Goal: Task Accomplishment & Management: Use online tool/utility

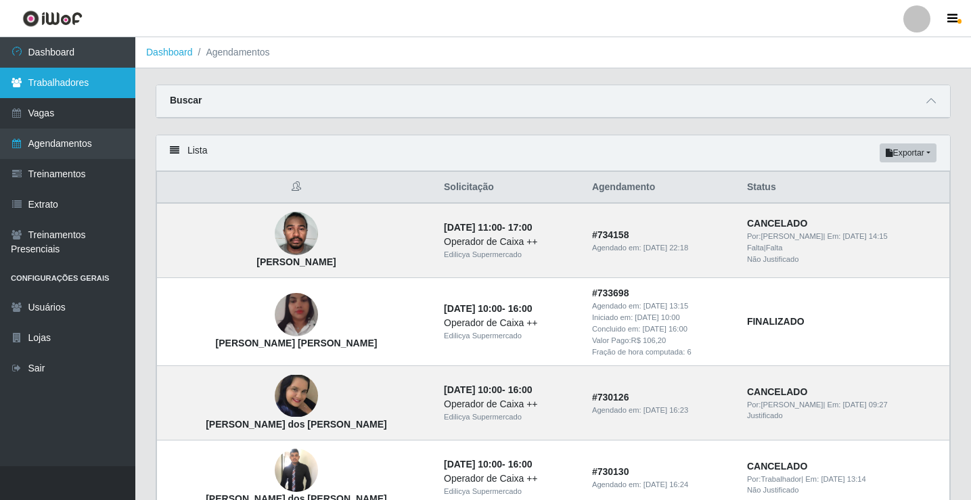
click at [72, 83] on link "Trabalhadores" at bounding box center [67, 83] width 135 height 30
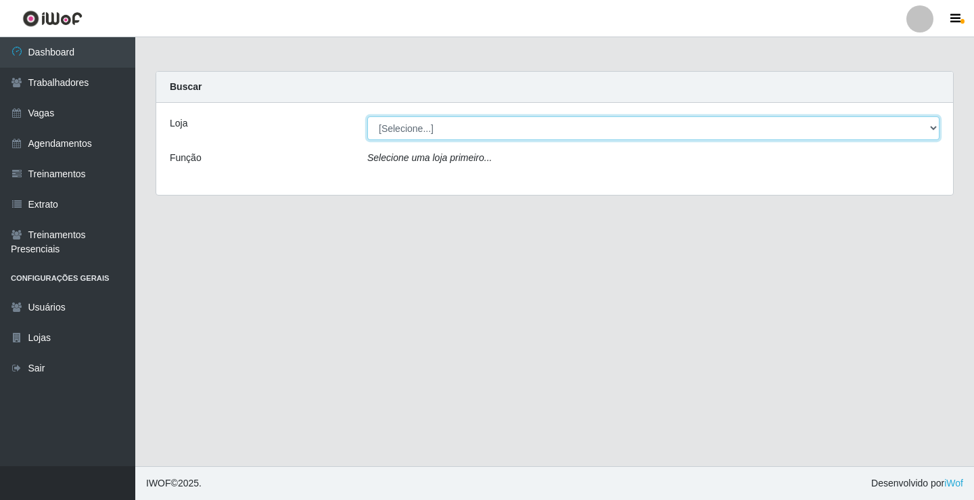
click at [400, 124] on select "[Selecione...] Edilicya Supermercado" at bounding box center [653, 128] width 572 height 24
select select "460"
click at [367, 116] on select "[Selecione...] Edilicya Supermercado" at bounding box center [653, 128] width 572 height 24
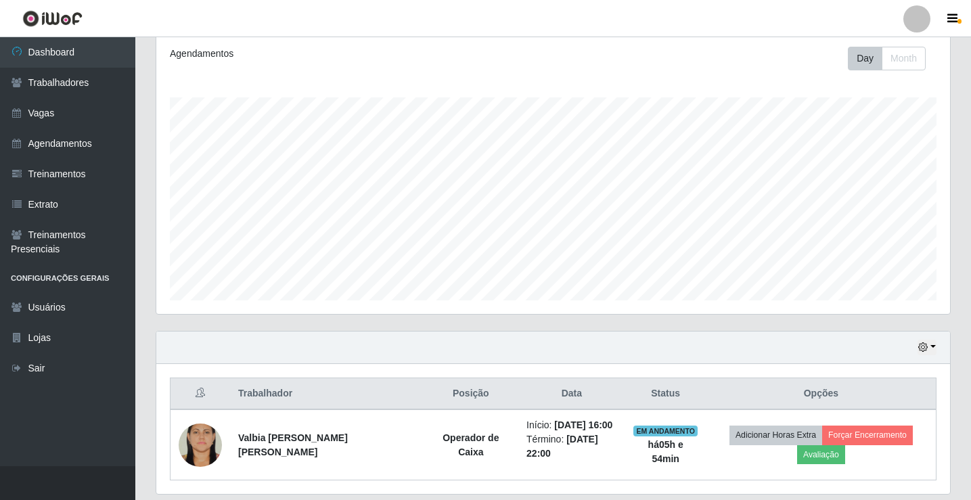
scroll to position [218, 0]
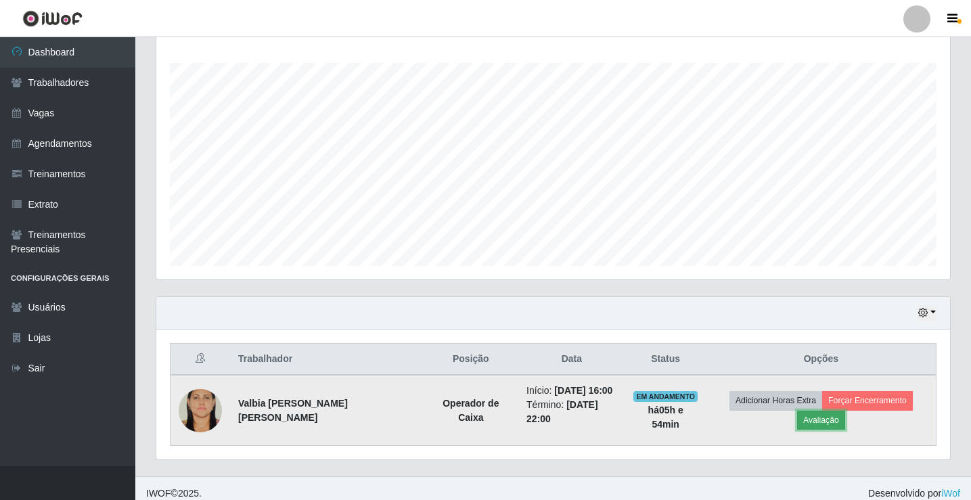
click at [845, 411] on button "Avaliação" at bounding box center [821, 420] width 48 height 19
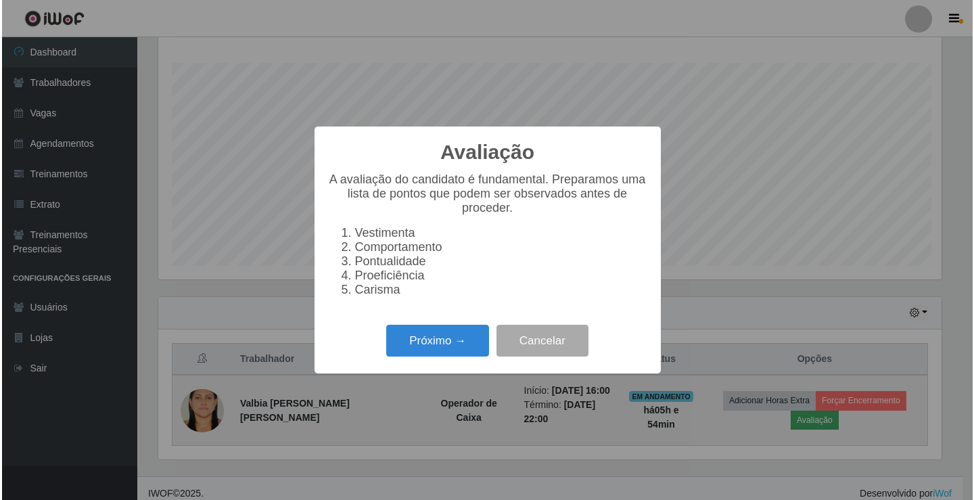
scroll to position [281, 787]
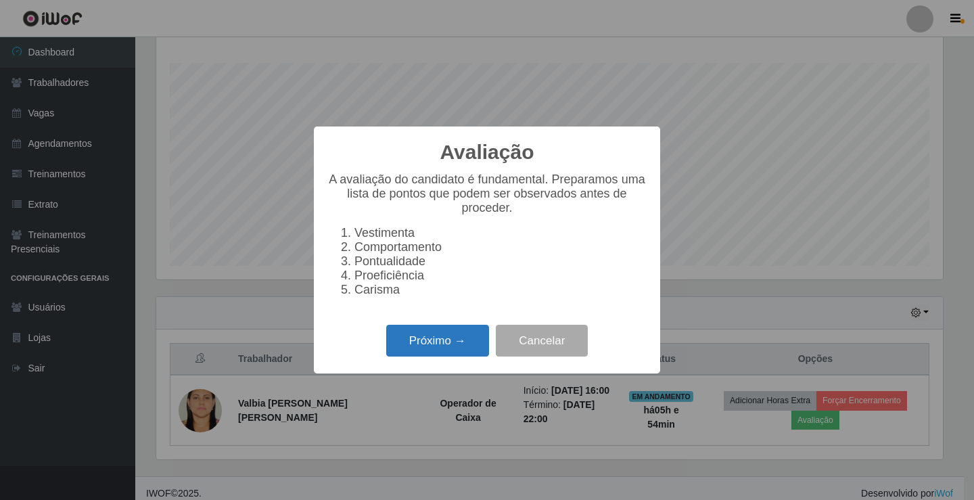
click at [463, 355] on button "Próximo →" at bounding box center [437, 341] width 103 height 32
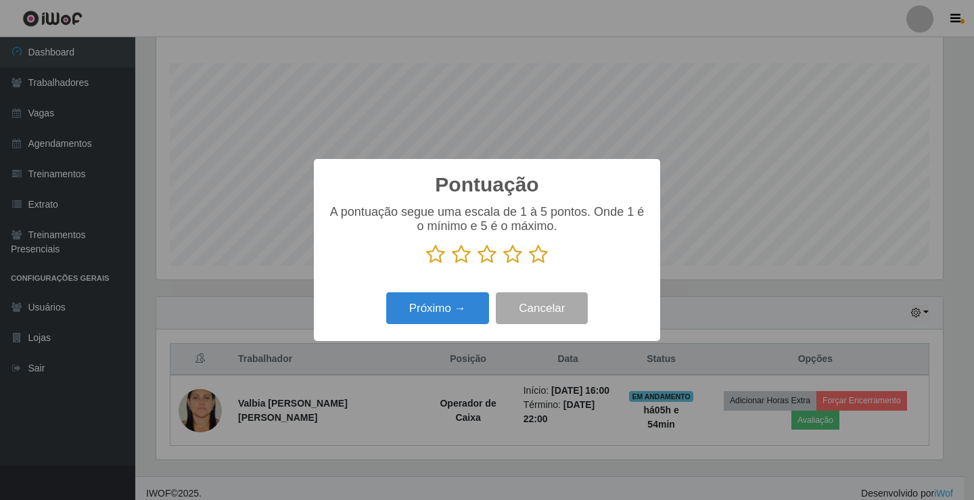
click at [534, 258] on icon at bounding box center [538, 254] width 19 height 20
click at [529, 265] on input "radio" at bounding box center [529, 265] width 0 height 0
click at [426, 314] on button "Próximo →" at bounding box center [437, 308] width 103 height 32
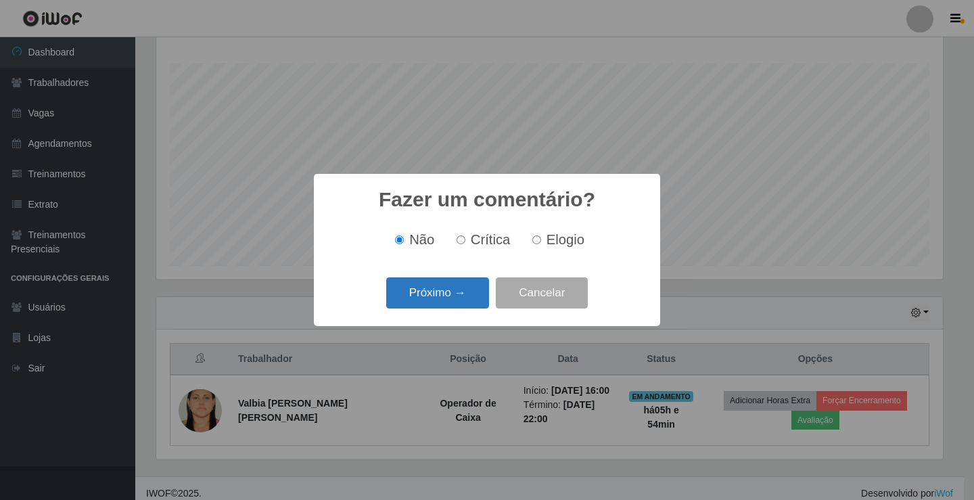
click at [439, 302] on button "Próximo →" at bounding box center [437, 293] width 103 height 32
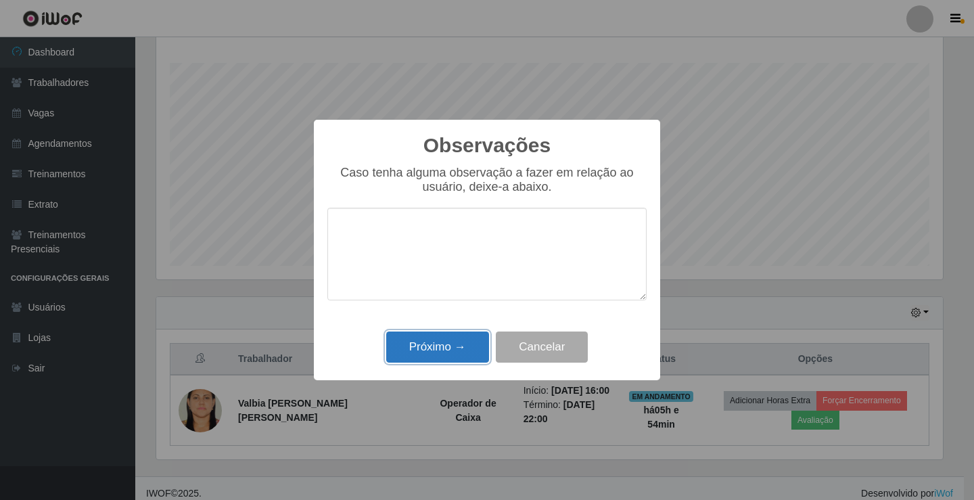
click at [433, 339] on button "Próximo →" at bounding box center [437, 347] width 103 height 32
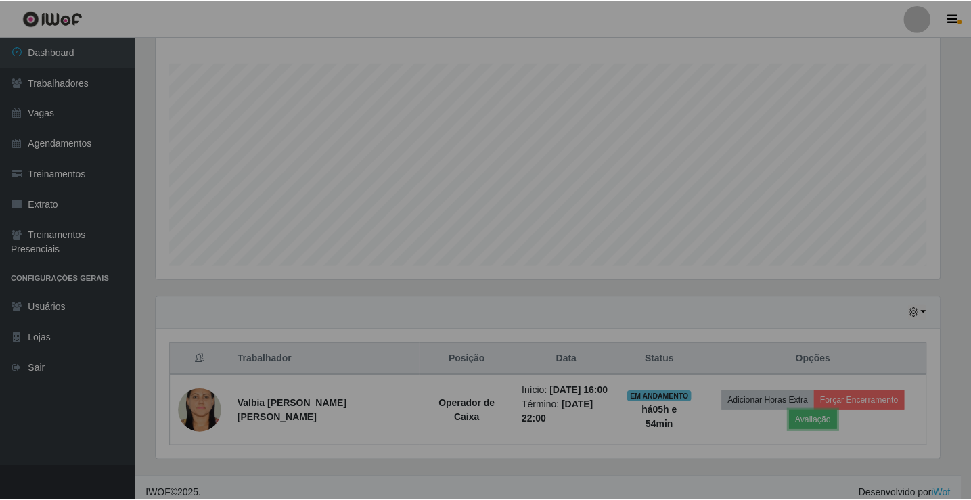
scroll to position [281, 794]
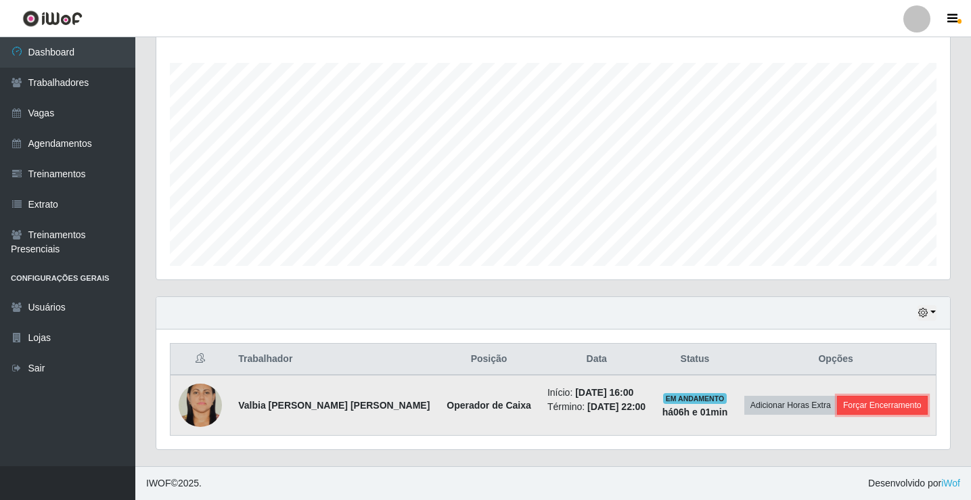
click at [865, 406] on button "Forçar Encerramento" at bounding box center [882, 405] width 91 height 19
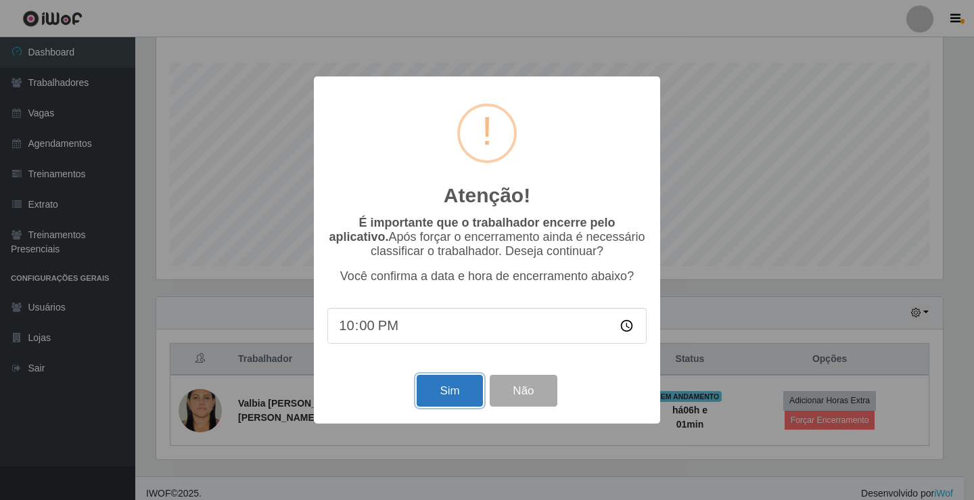
click at [443, 388] on button "Sim" at bounding box center [450, 391] width 66 height 32
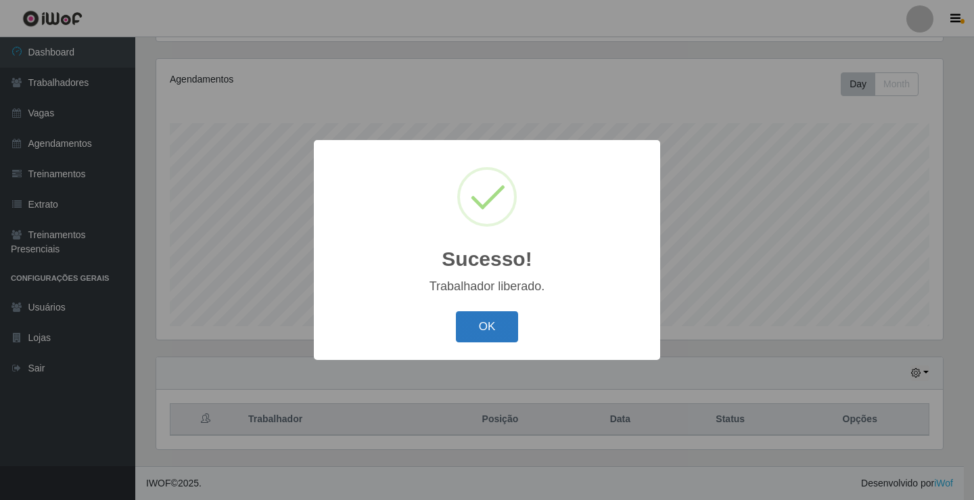
click at [484, 315] on button "OK" at bounding box center [487, 327] width 63 height 32
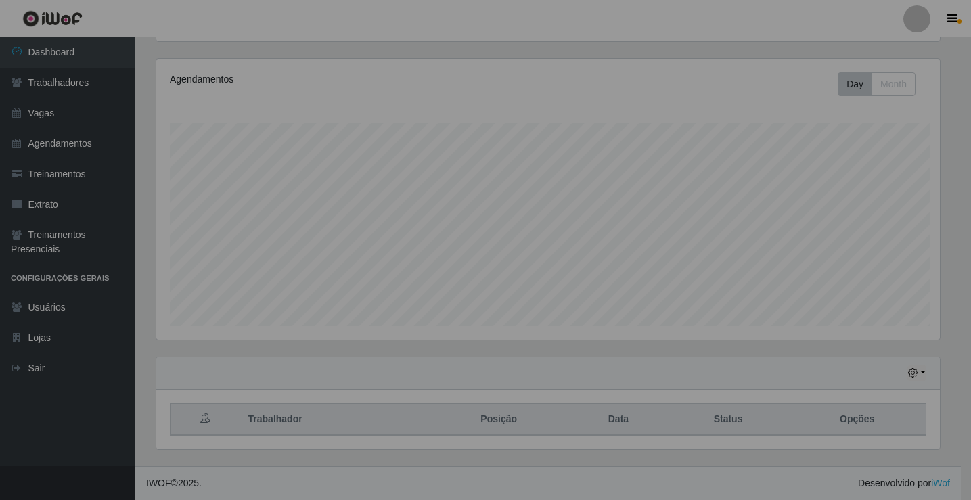
scroll to position [281, 794]
